Goal: Information Seeking & Learning: Learn about a topic

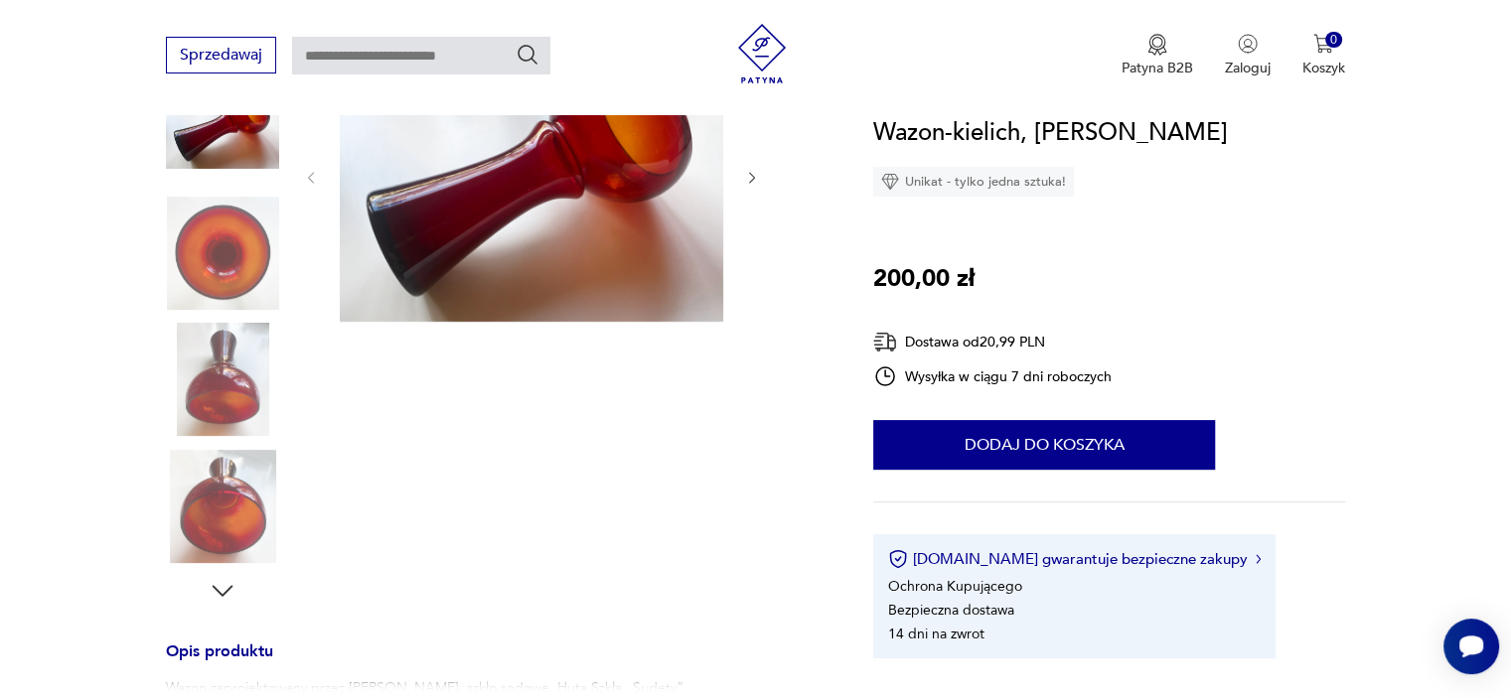
scroll to position [199, 0]
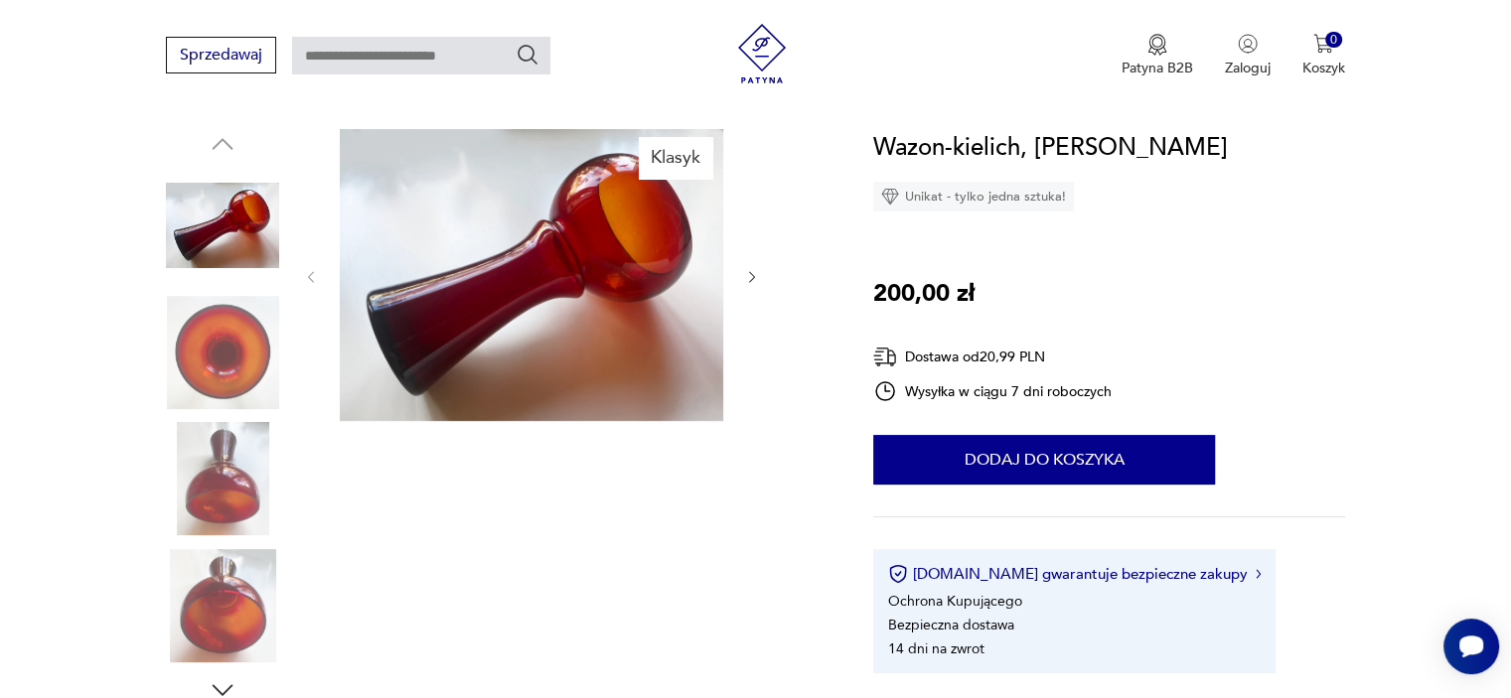
click at [212, 215] on img at bounding box center [222, 225] width 113 height 113
click at [572, 258] on img at bounding box center [531, 275] width 383 height 292
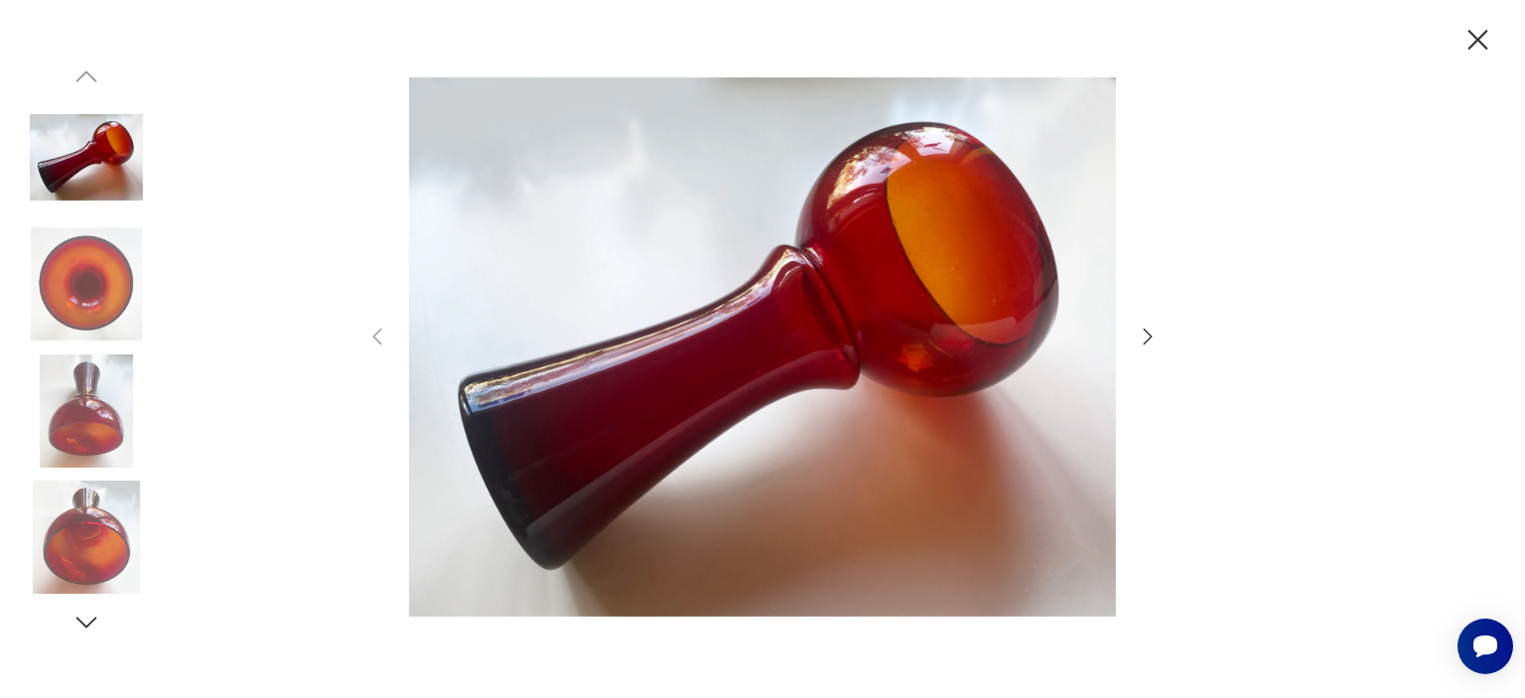
click at [1054, 337] on icon "button" at bounding box center [1148, 337] width 24 height 24
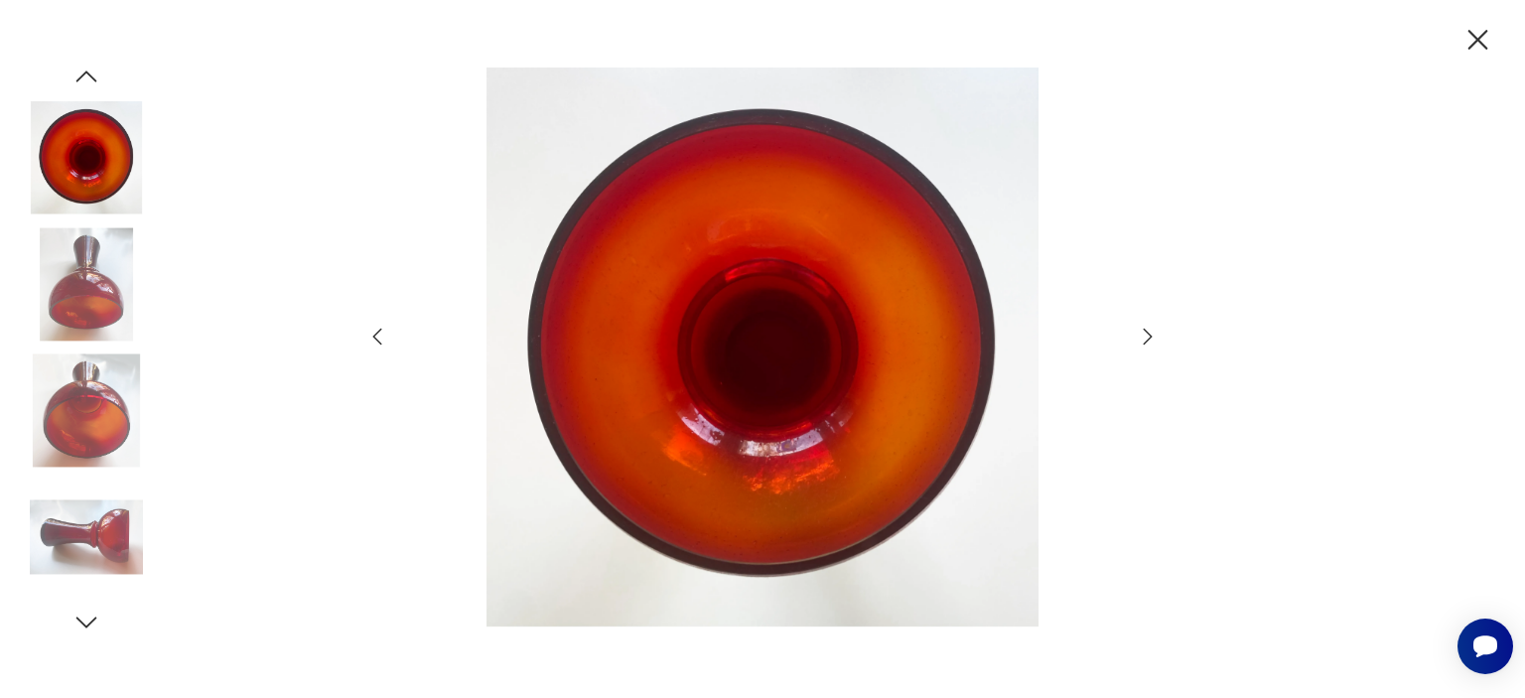
click at [1054, 335] on icon "button" at bounding box center [1148, 337] width 24 height 24
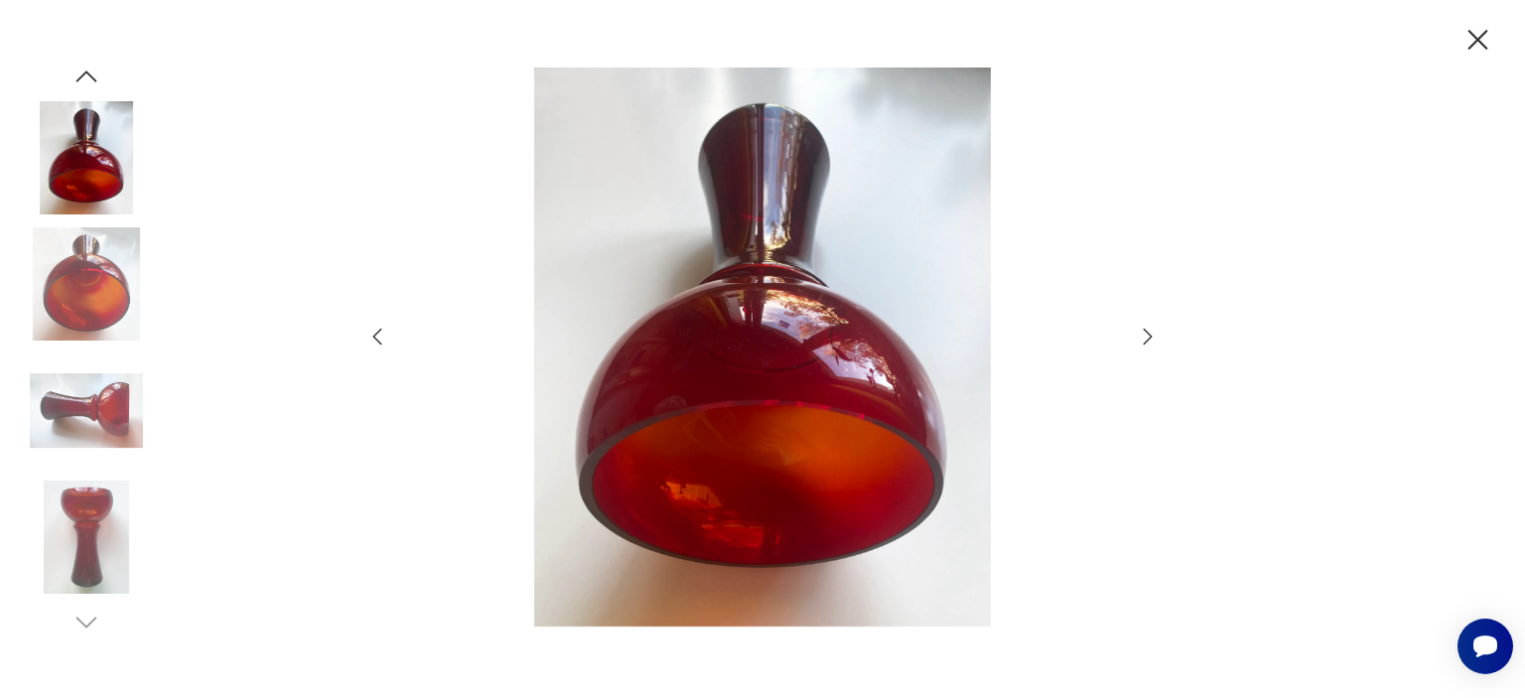
click at [1054, 329] on icon "button" at bounding box center [1148, 337] width 24 height 24
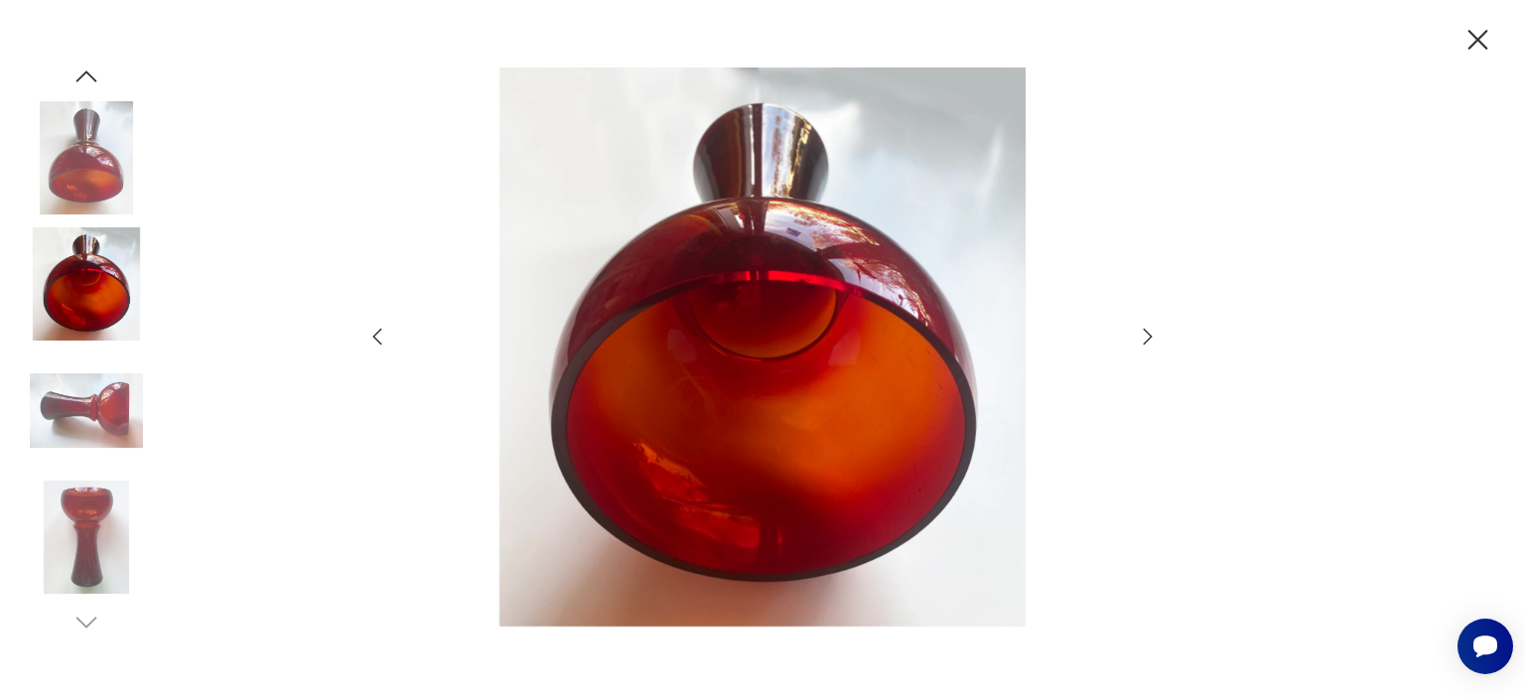
click at [1054, 329] on icon "button" at bounding box center [1148, 337] width 24 height 24
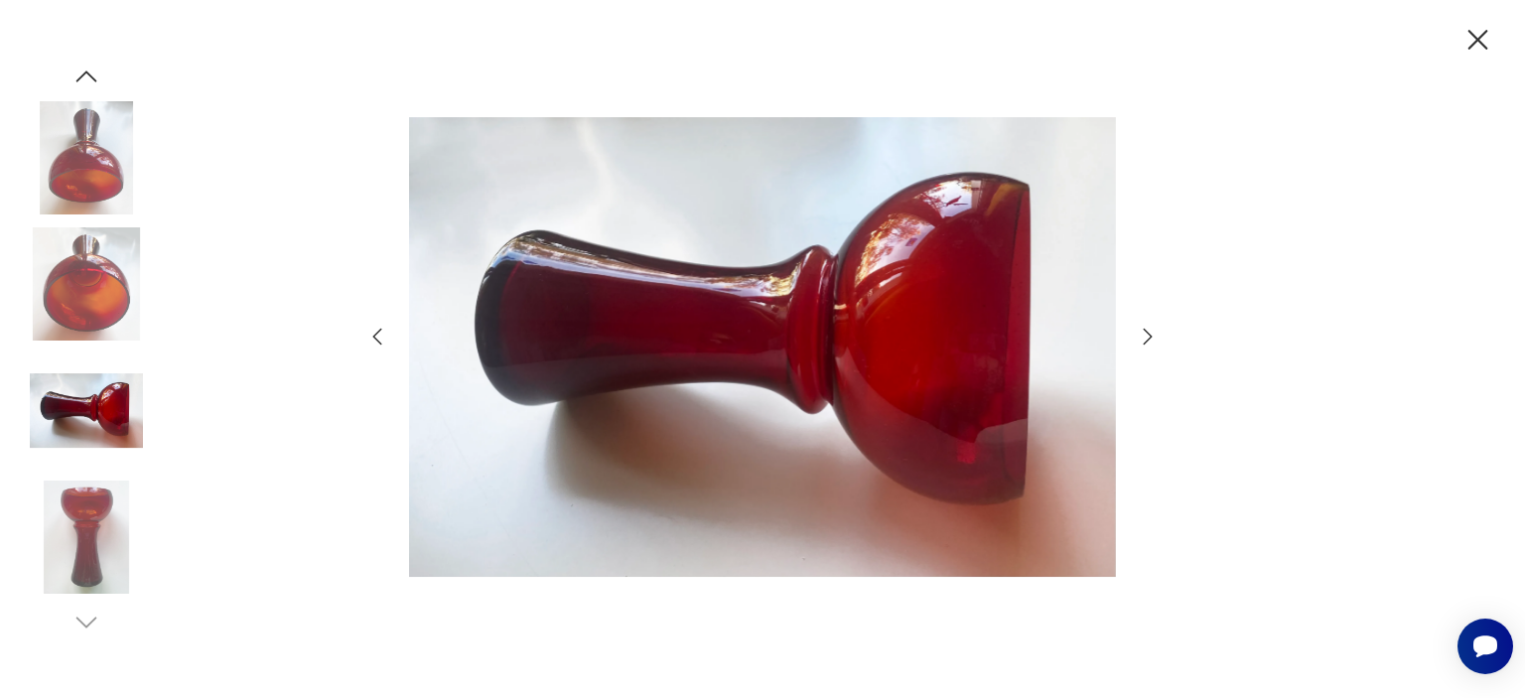
click at [1054, 333] on icon "button" at bounding box center [1148, 337] width 24 height 24
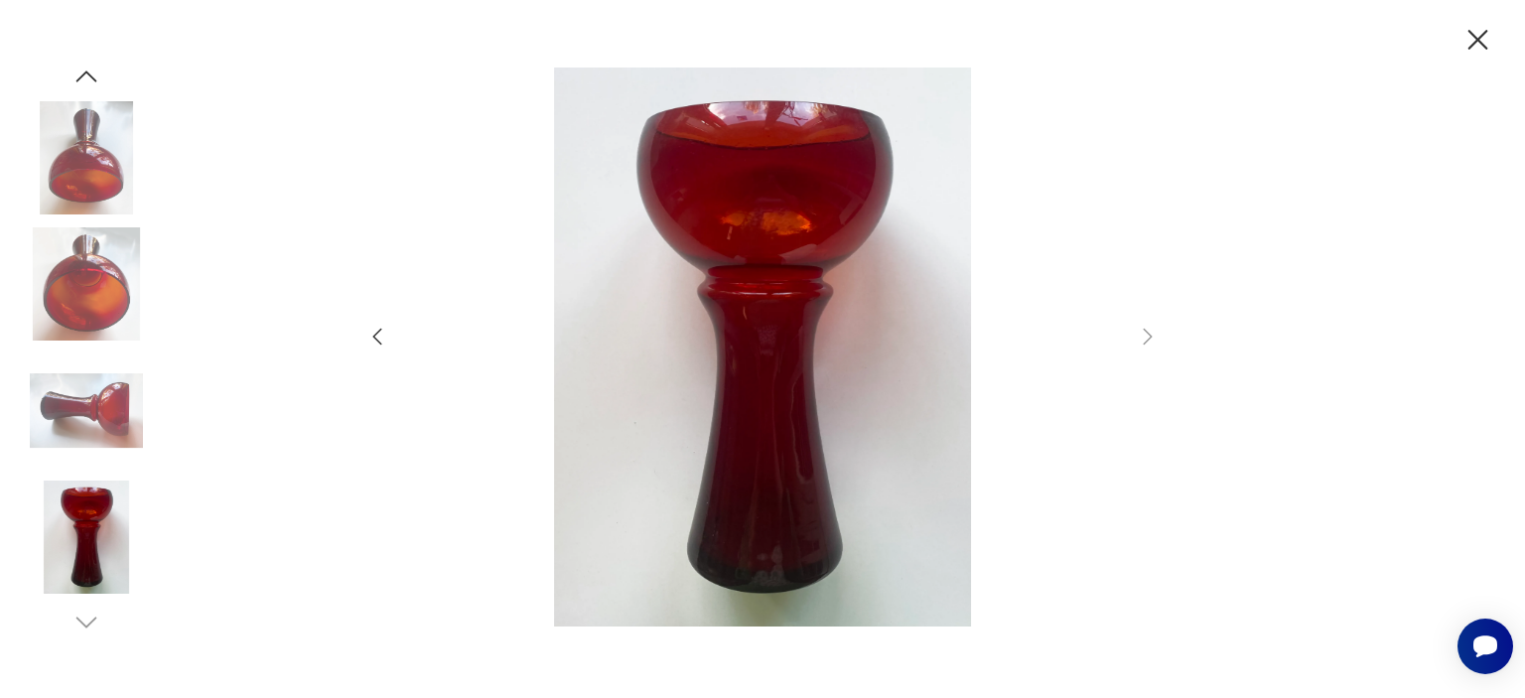
click at [1054, 34] on icon "button" at bounding box center [1478, 40] width 35 height 35
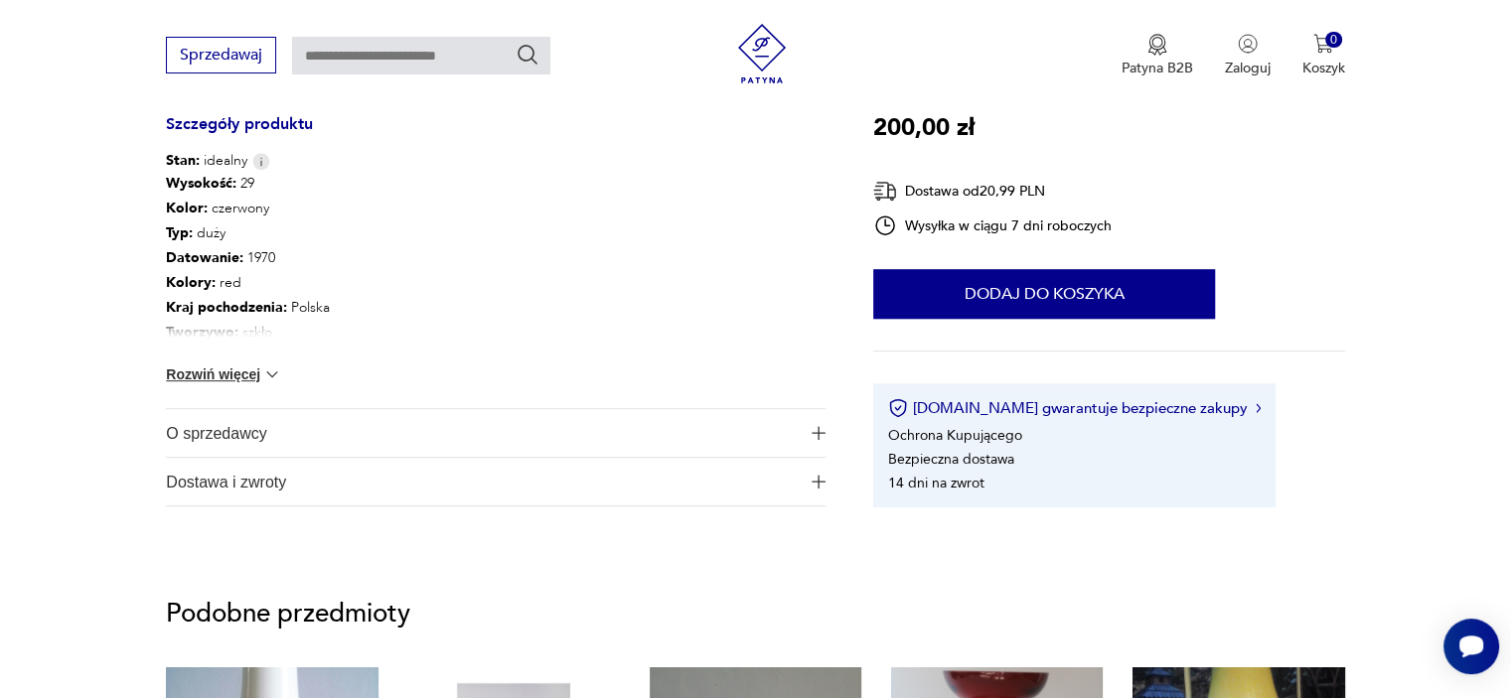
scroll to position [993, 0]
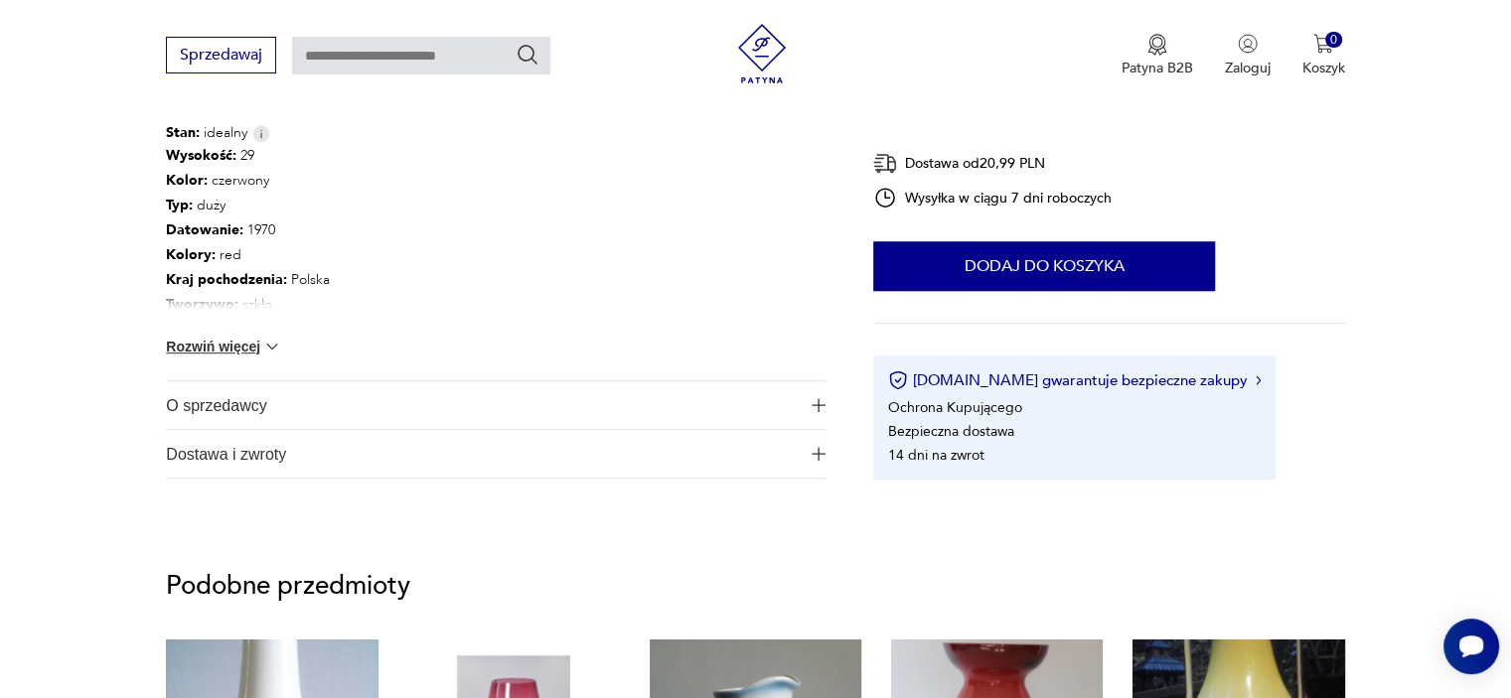
click at [230, 339] on button "Rozwiń więcej" at bounding box center [223, 347] width 115 height 20
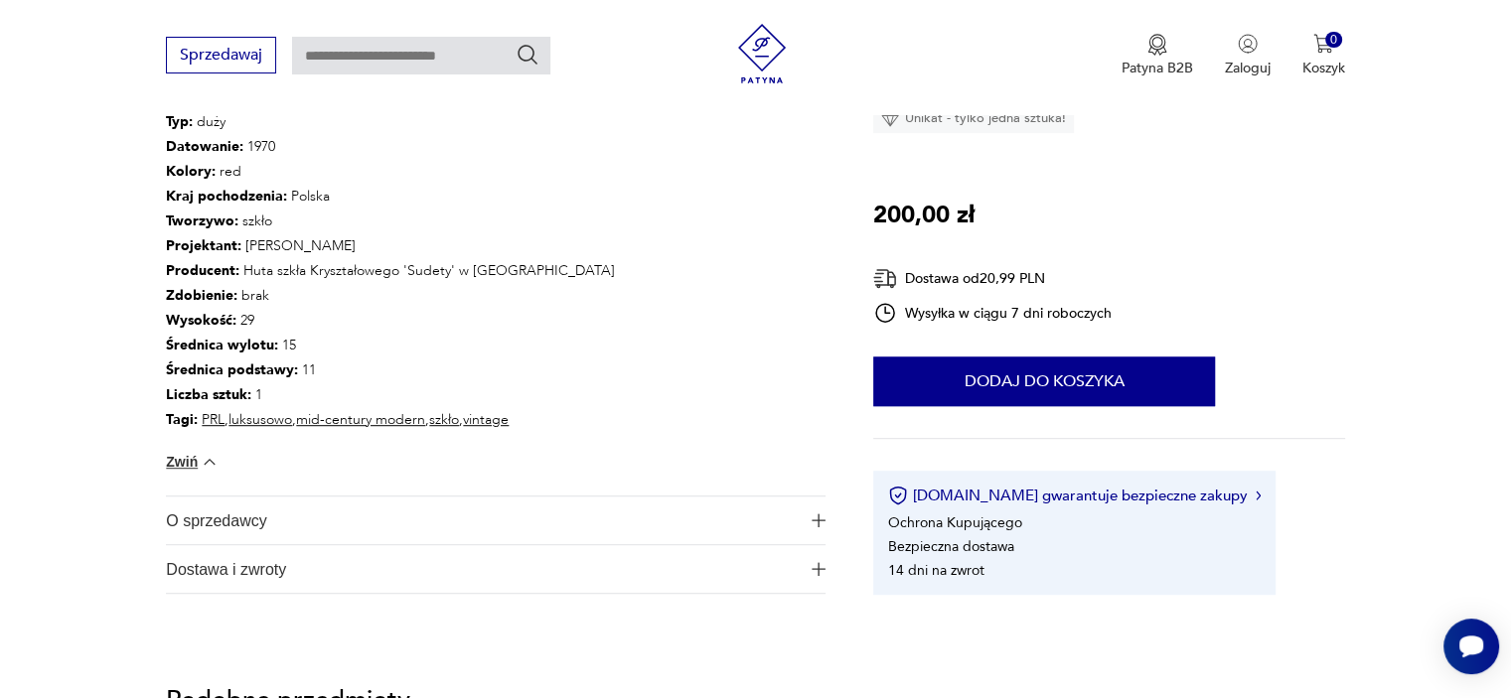
scroll to position [1192, 0]
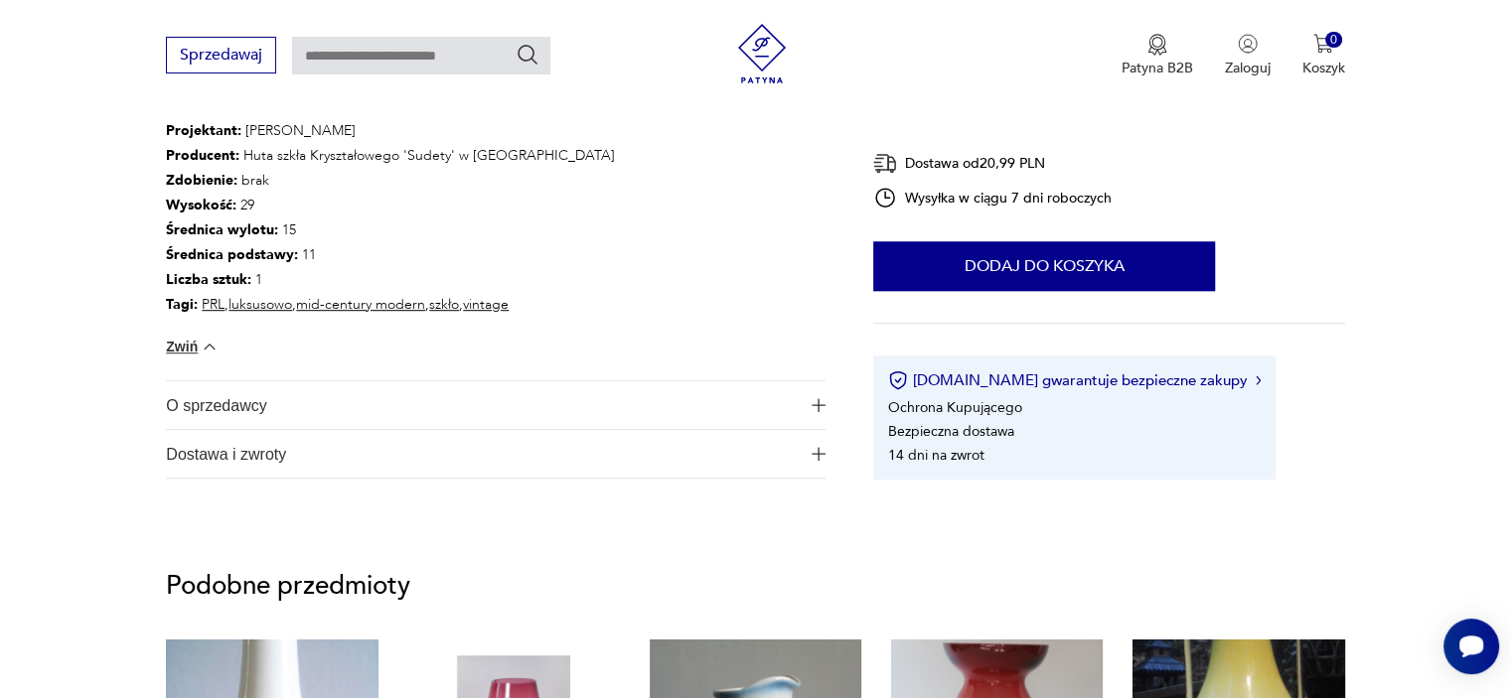
click at [193, 402] on span "O sprzedawcy" at bounding box center [482, 405] width 632 height 48
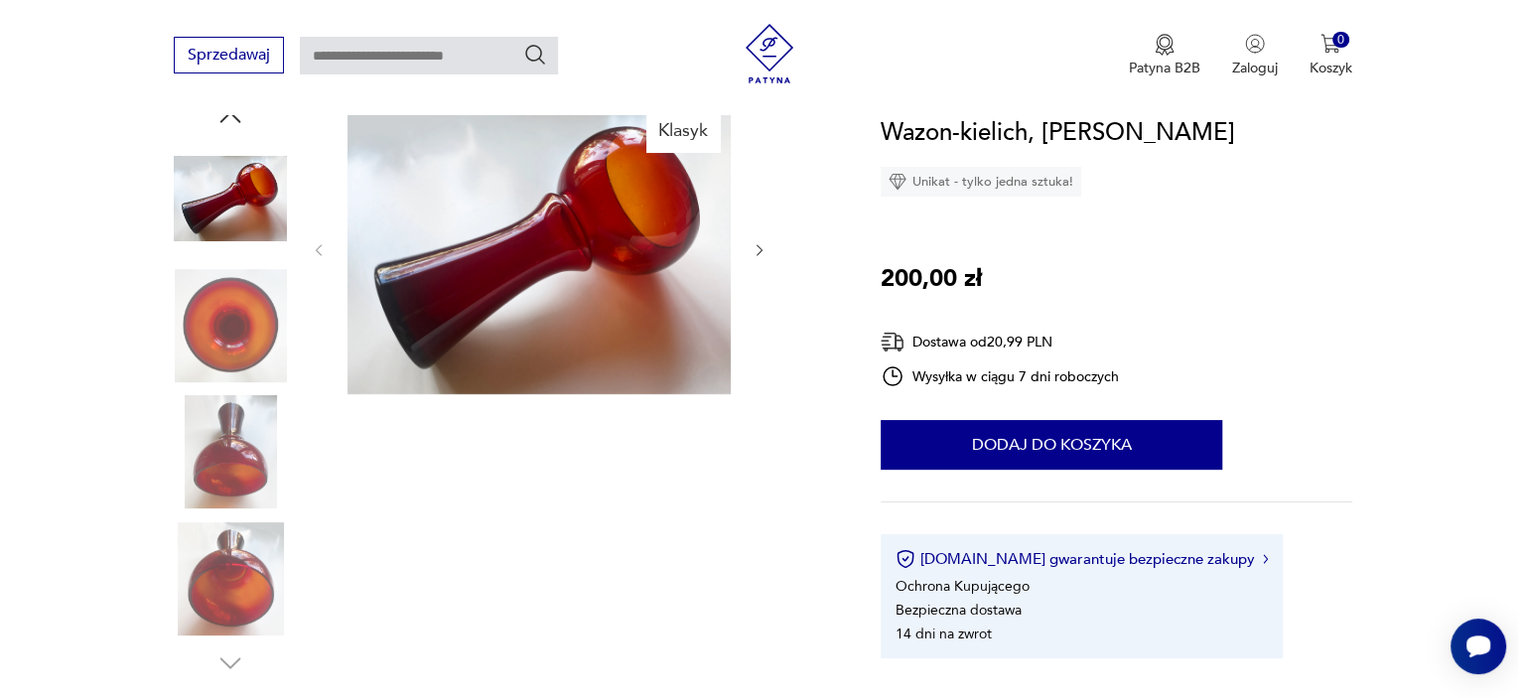
scroll to position [199, 0]
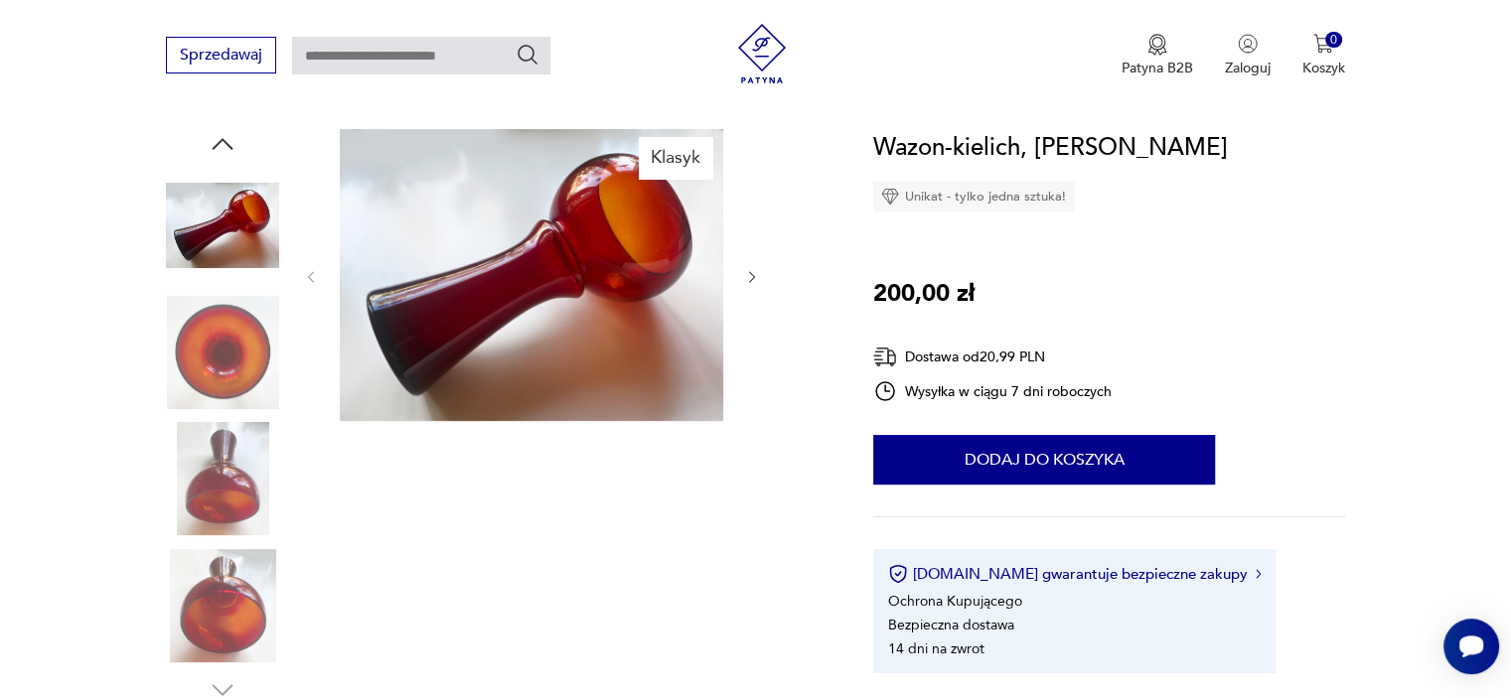
click at [557, 301] on img at bounding box center [531, 275] width 383 height 292
